Goal: Information Seeking & Learning: Understand process/instructions

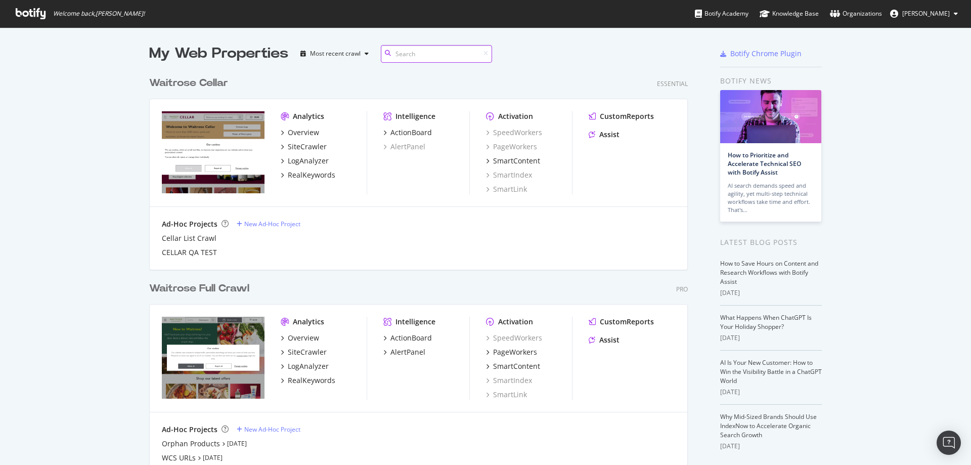
scroll to position [435, 539]
click at [604, 138] on div "Assist" at bounding box center [609, 134] width 20 height 10
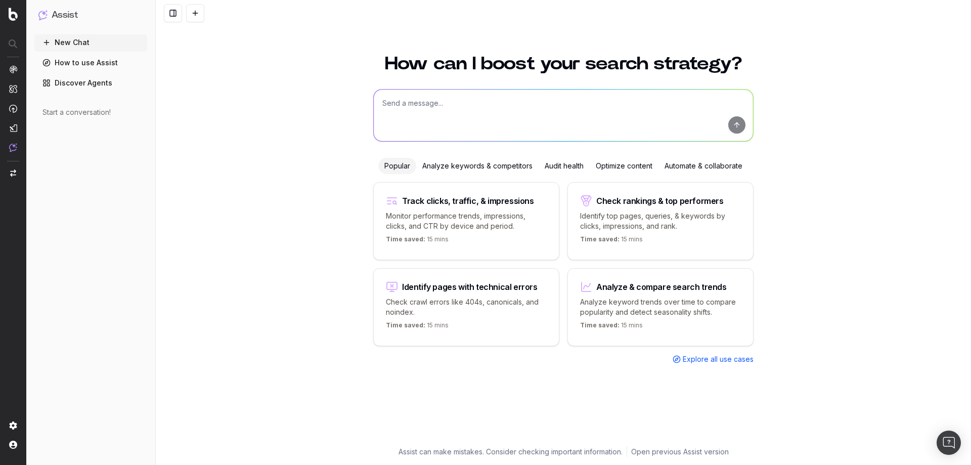
click at [96, 68] on link "How to use Assist" at bounding box center [90, 63] width 113 height 16
